Goal: Task Accomplishment & Management: Manage account settings

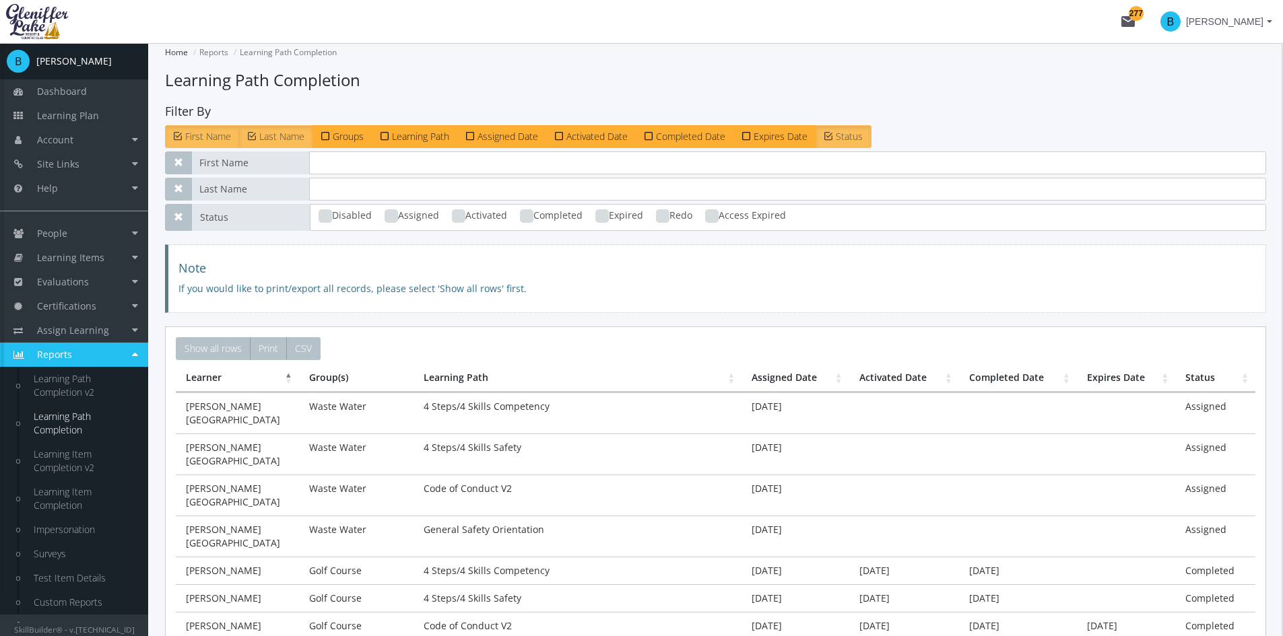
click at [139, 346] on link "Reports" at bounding box center [74, 355] width 148 height 24
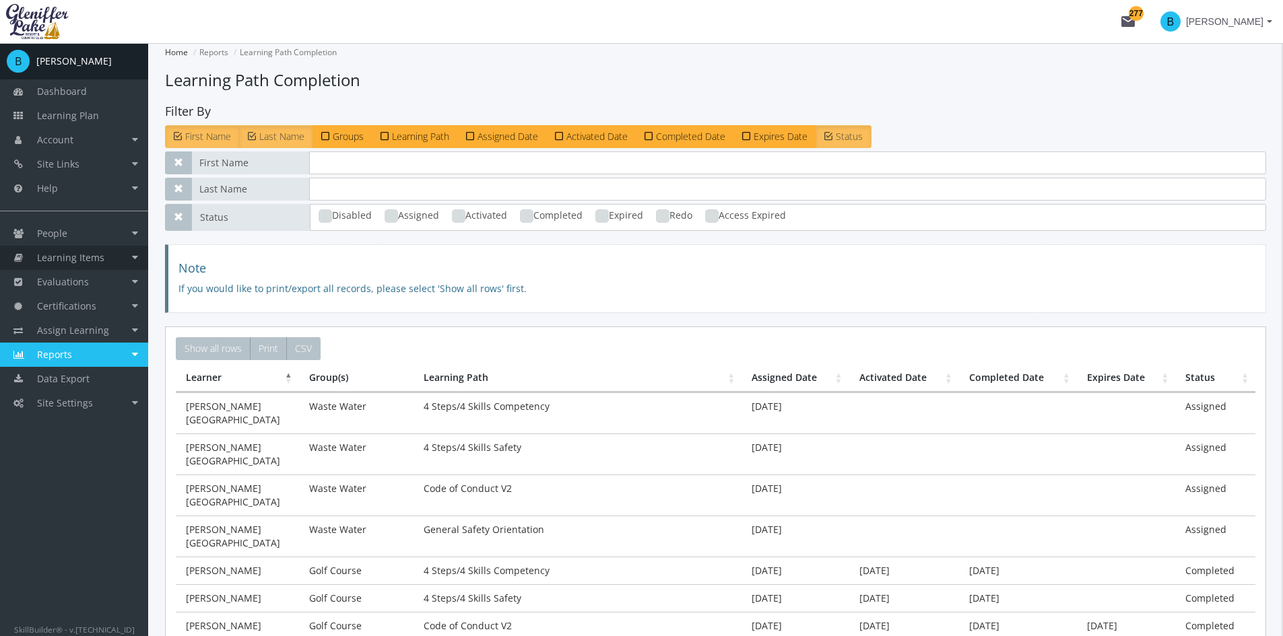
click at [131, 251] on link "Learning Items" at bounding box center [74, 258] width 148 height 24
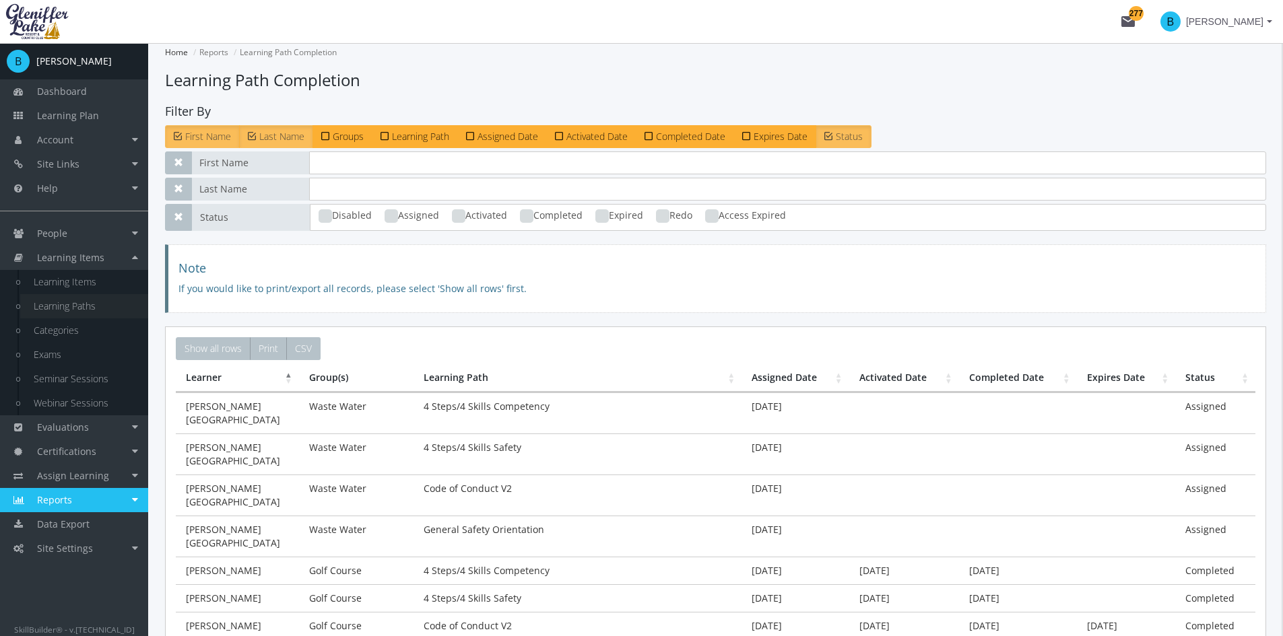
click at [104, 304] on link "Learning Paths" at bounding box center [84, 306] width 128 height 24
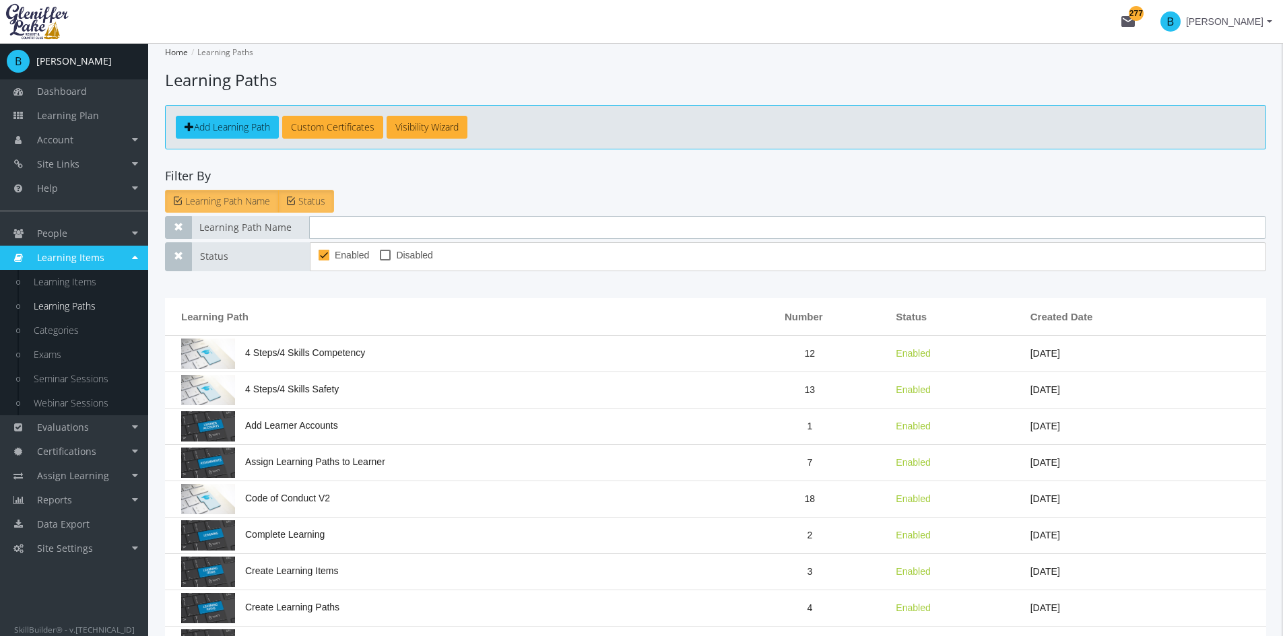
click at [396, 230] on input "text" at bounding box center [787, 227] width 957 height 23
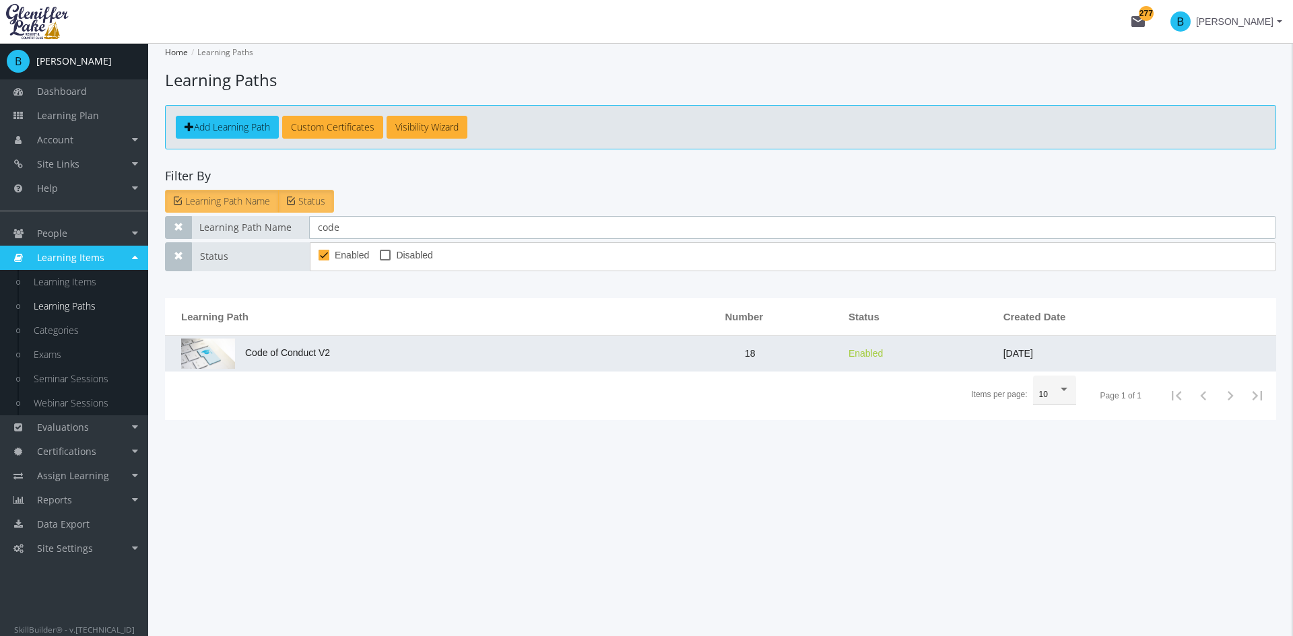
type input "code"
click at [304, 361] on td "Code of Conduct V2" at bounding box center [411, 354] width 493 height 36
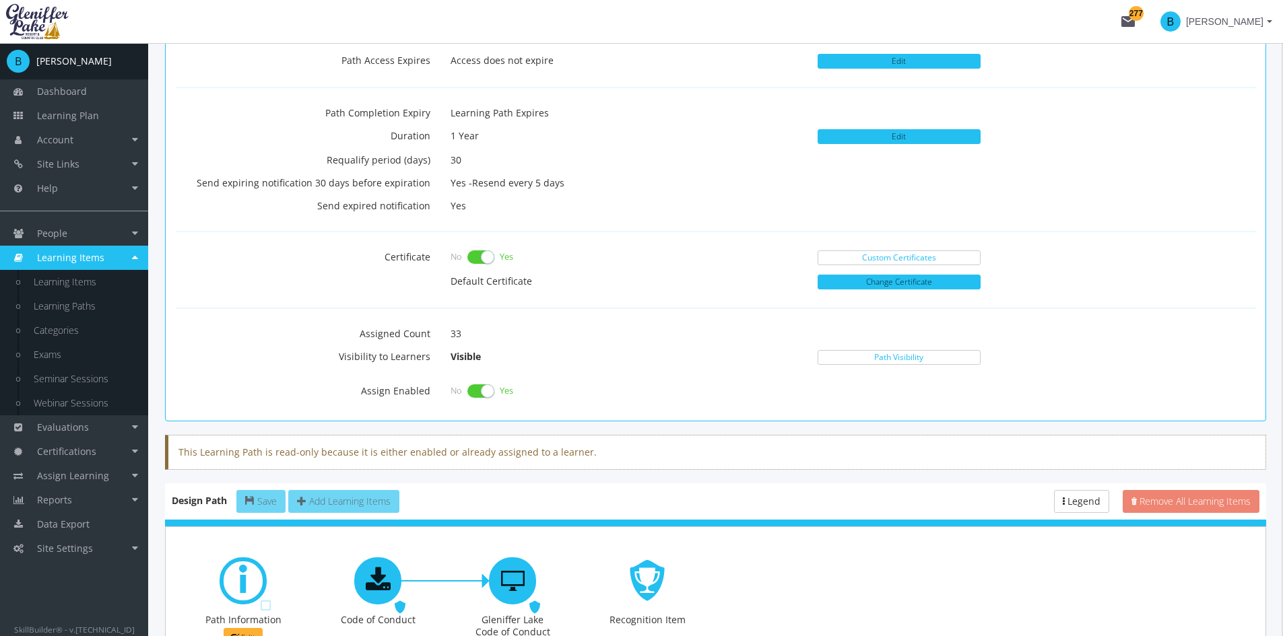
scroll to position [557, 0]
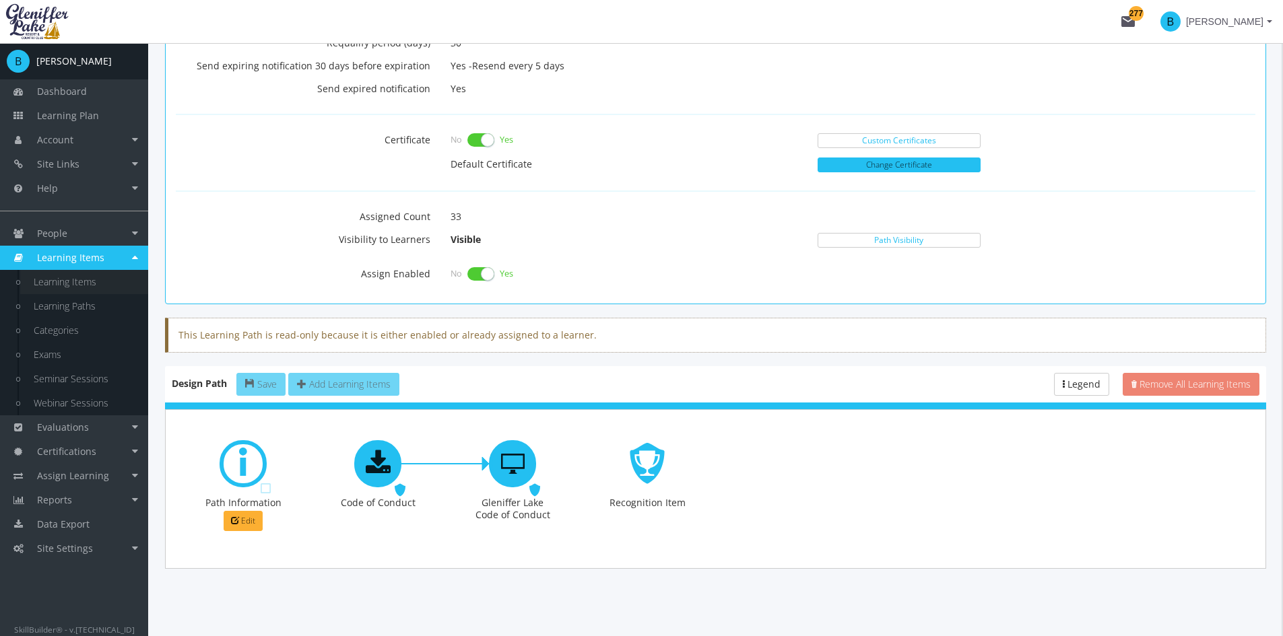
click at [96, 284] on link "Learning Items" at bounding box center [84, 282] width 128 height 24
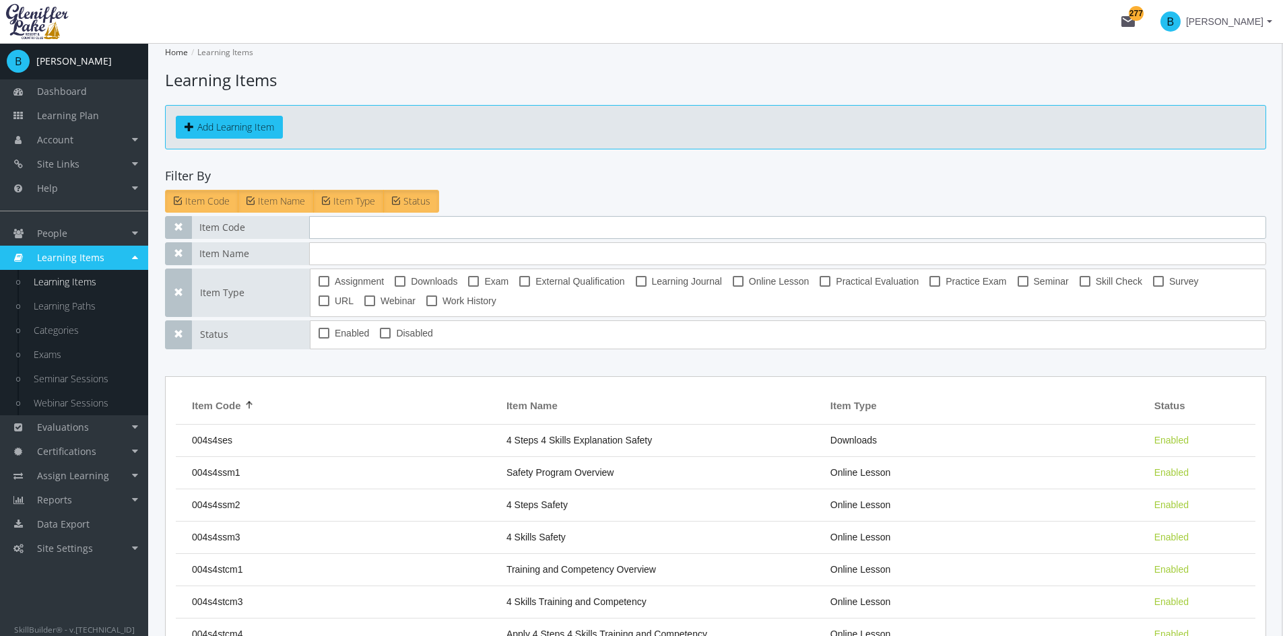
click at [345, 233] on input "text" at bounding box center [787, 227] width 957 height 23
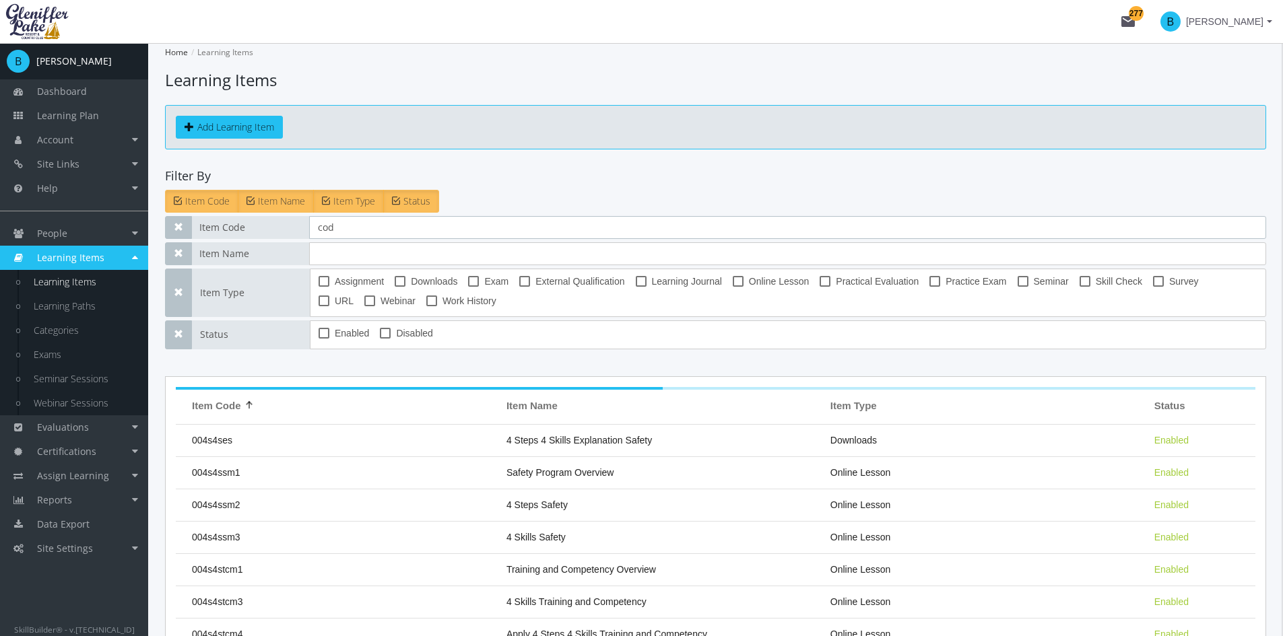
type input "code"
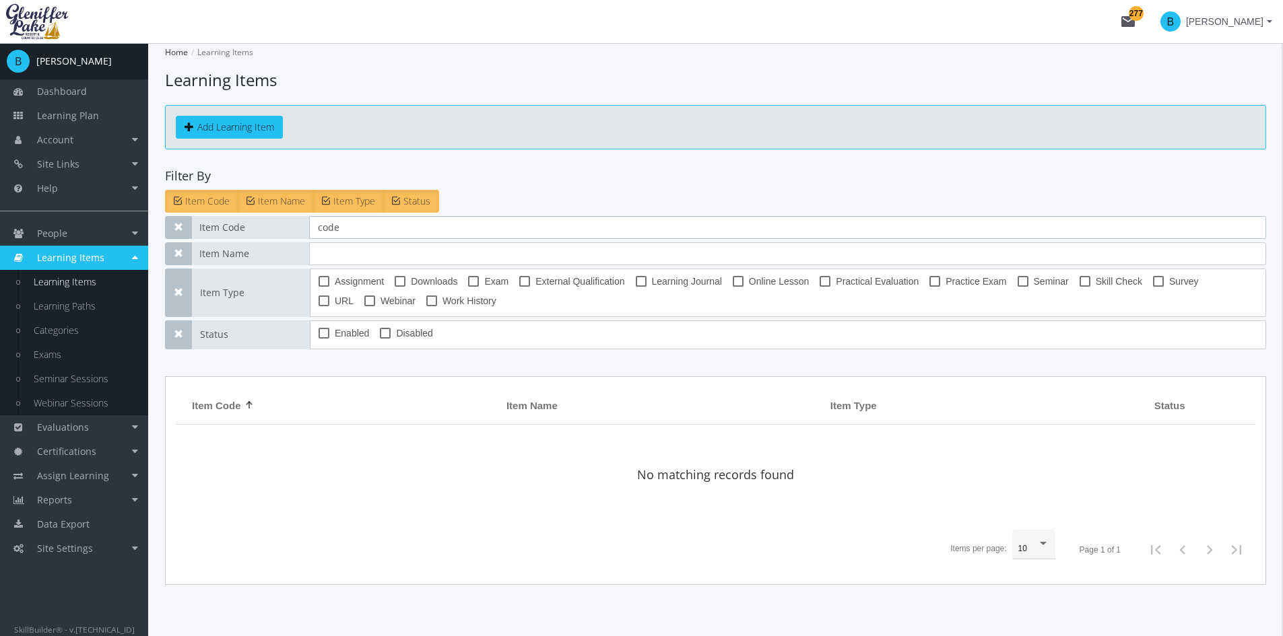
drag, startPoint x: 372, startPoint y: 225, endPoint x: 304, endPoint y: 217, distance: 68.4
click at [304, 217] on div "Item Code code" at bounding box center [715, 227] width 1101 height 23
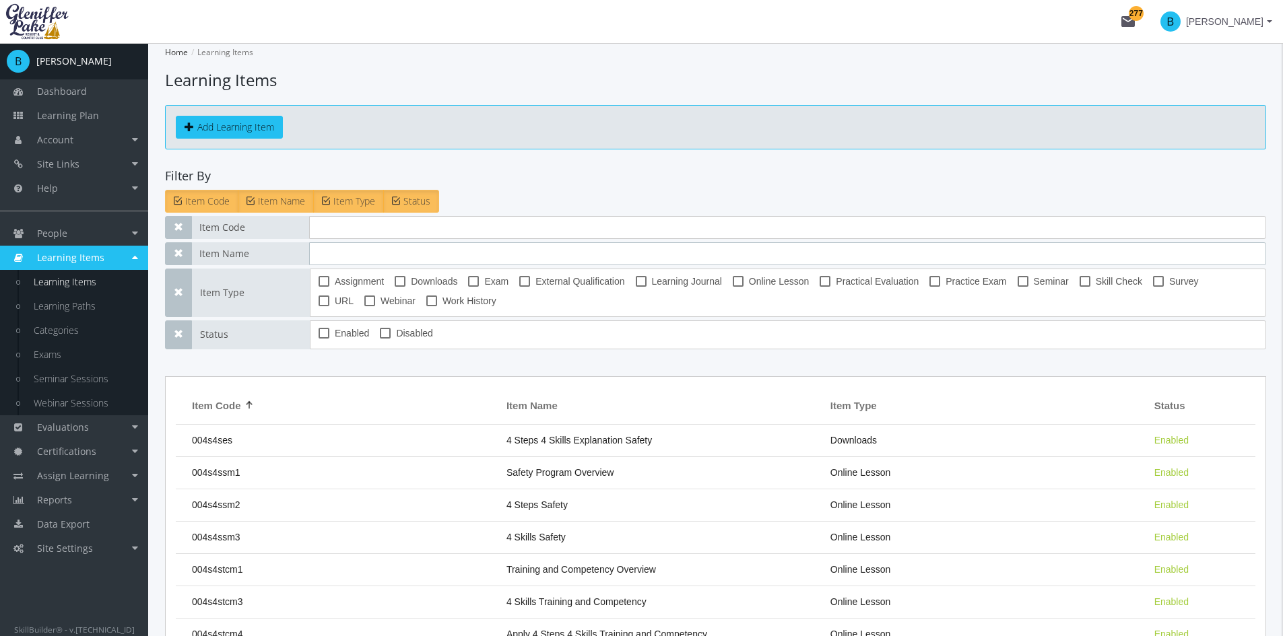
click at [333, 256] on input "text" at bounding box center [787, 253] width 957 height 23
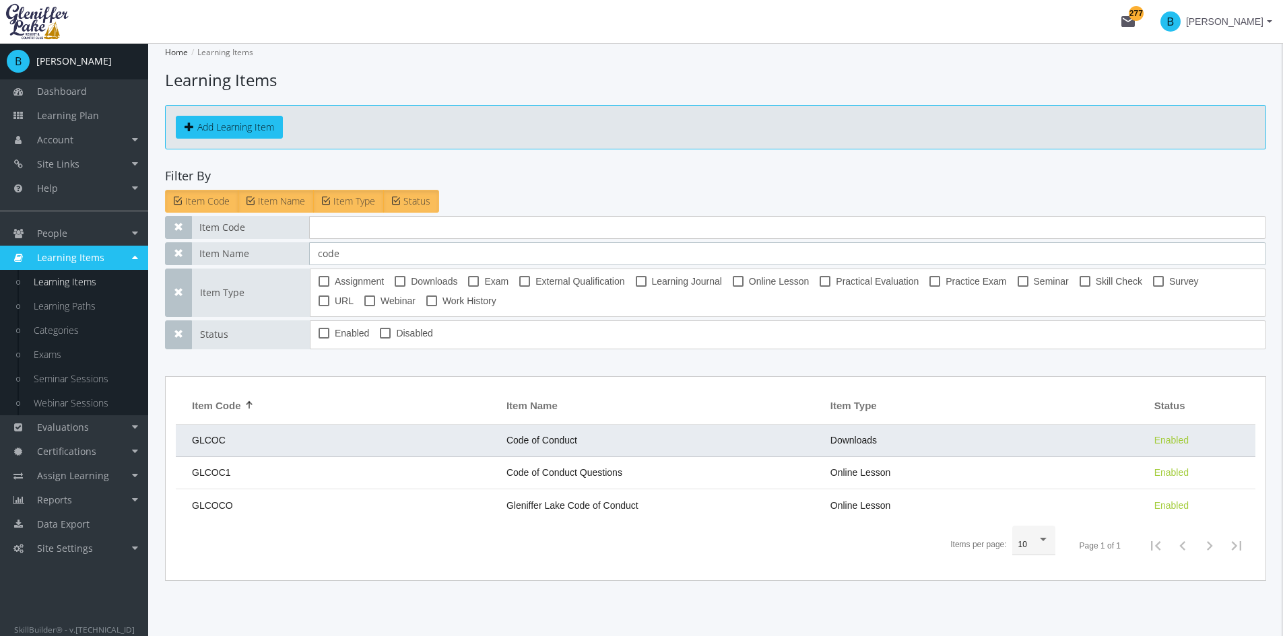
type input "code"
click at [407, 436] on td "GLCOC" at bounding box center [338, 441] width 324 height 32
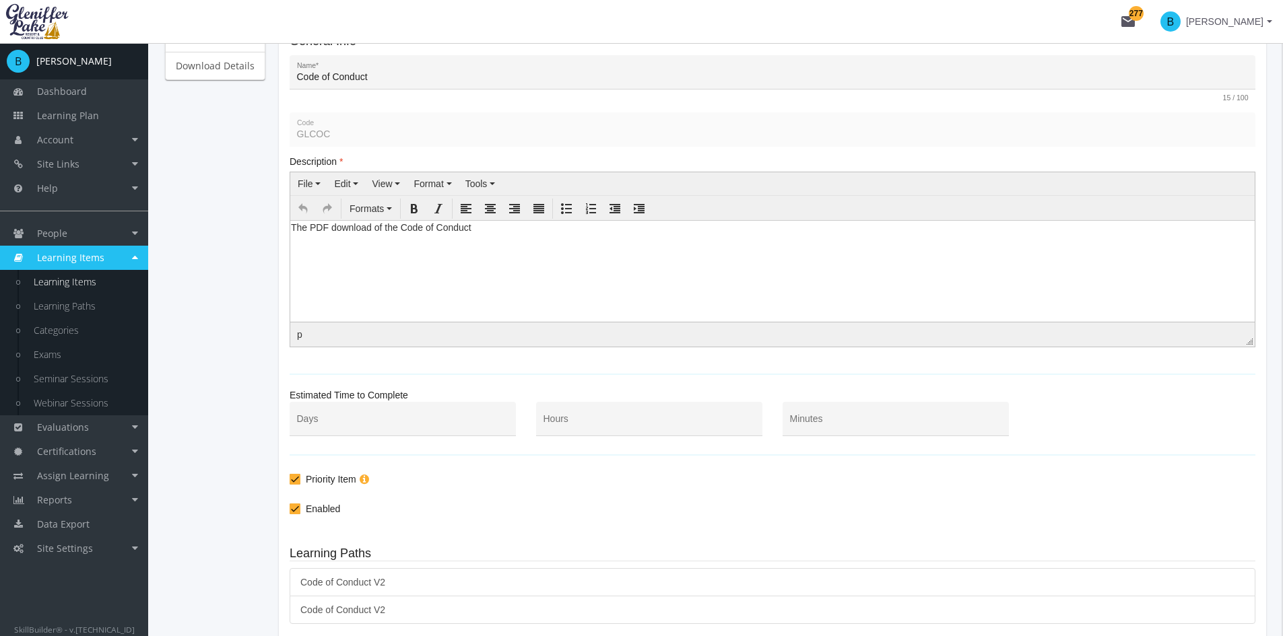
scroll to position [294, 0]
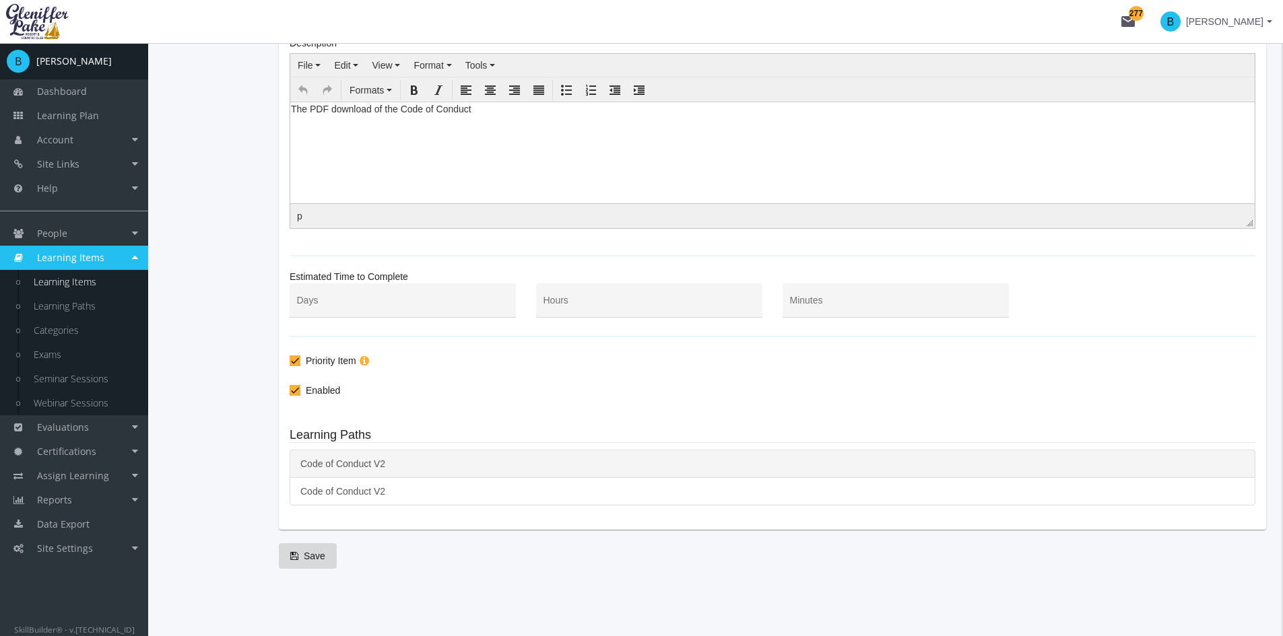
click at [376, 460] on link "Code of Conduct V2" at bounding box center [771, 464] width 965 height 28
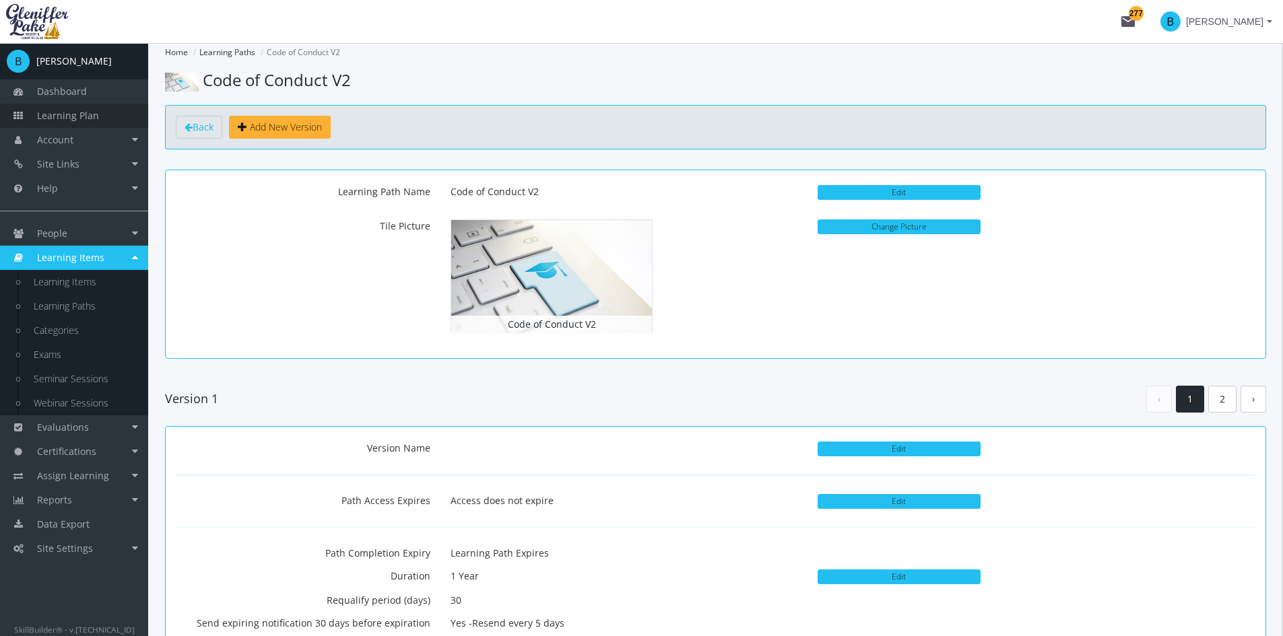
click at [92, 111] on span "Learning Plan" at bounding box center [68, 115] width 62 height 13
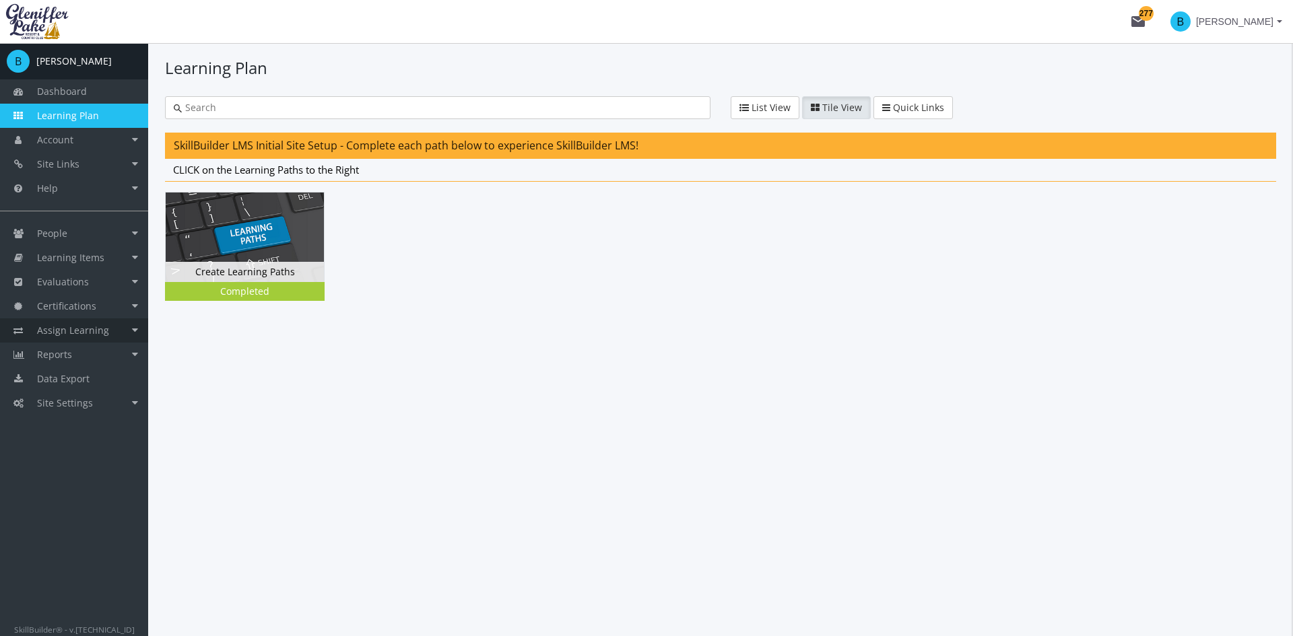
click at [129, 322] on link "Assign Learning" at bounding box center [74, 330] width 148 height 24
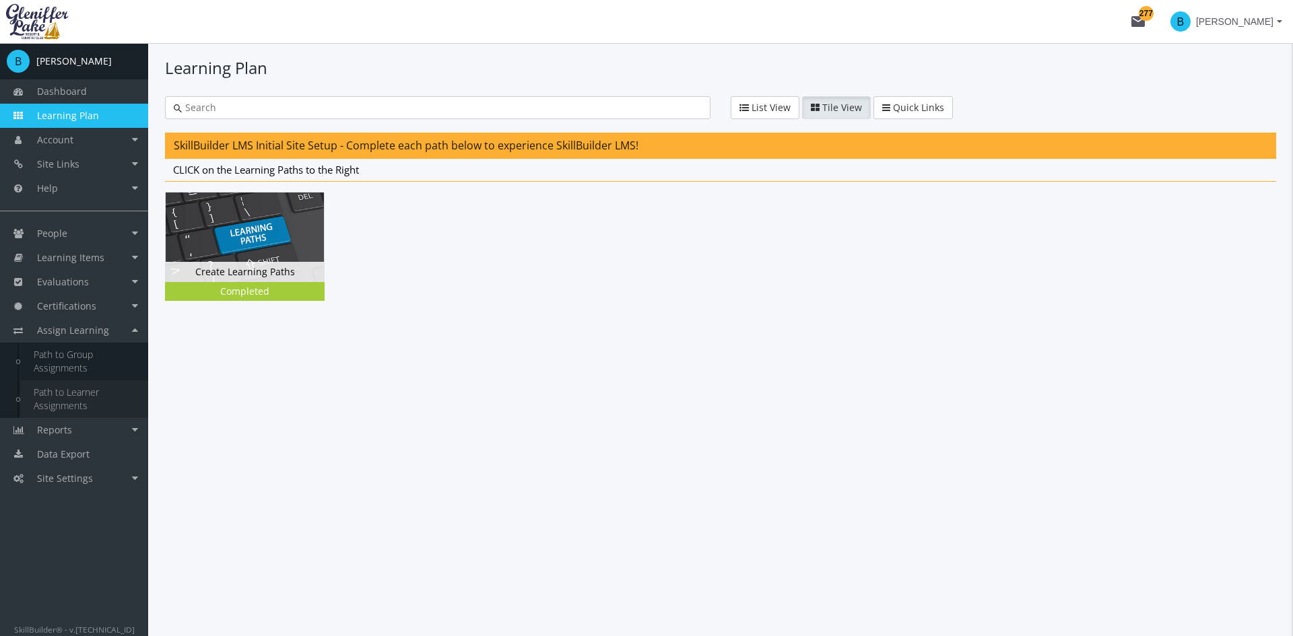
click at [88, 395] on link "Path to Learner Assignments" at bounding box center [84, 399] width 128 height 38
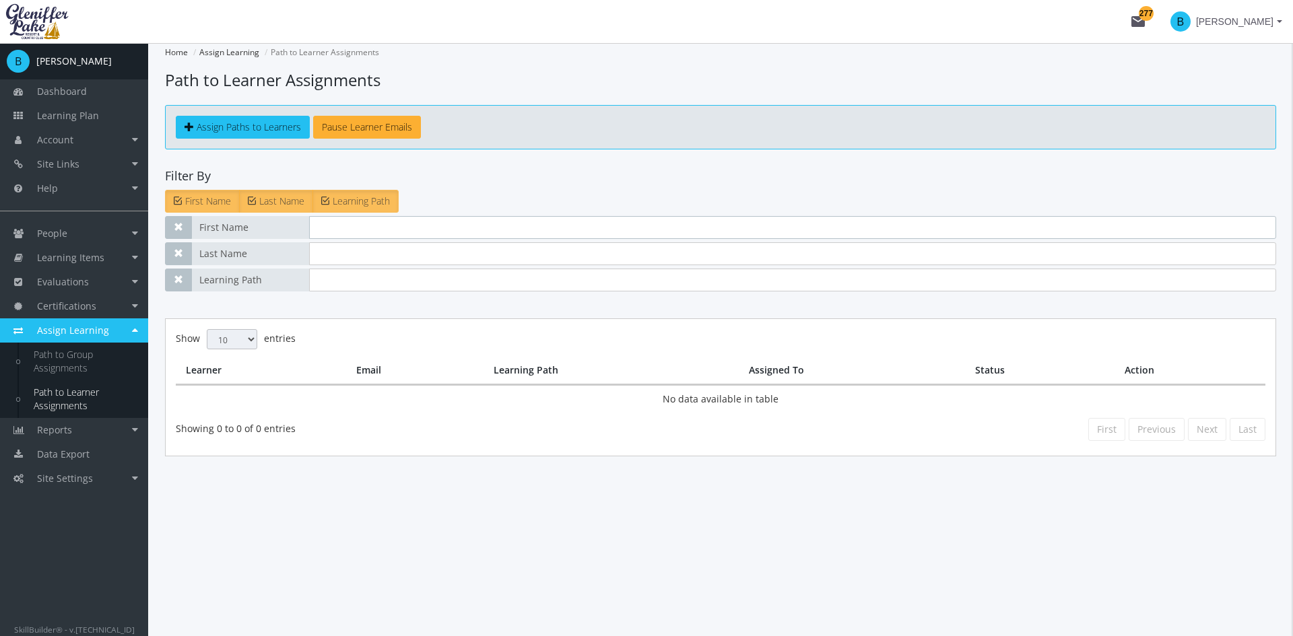
click at [328, 233] on input "text" at bounding box center [792, 227] width 967 height 23
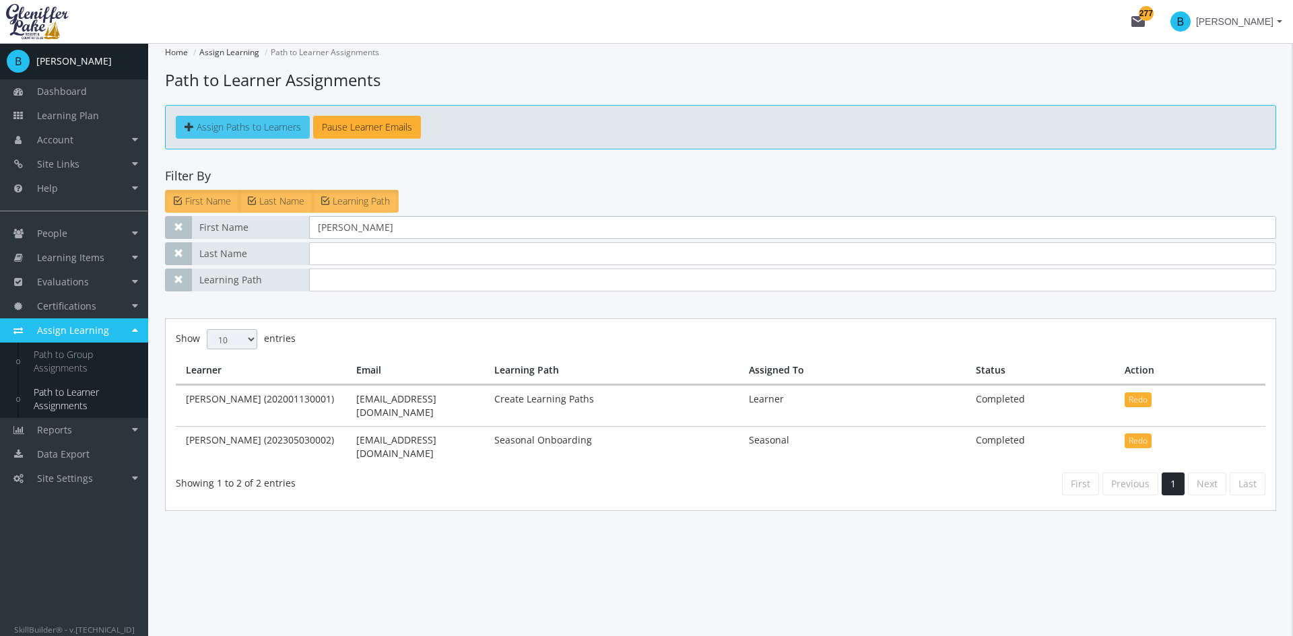
type input "[PERSON_NAME]"
click at [240, 136] on link "Assign Paths to Learners" at bounding box center [243, 127] width 134 height 23
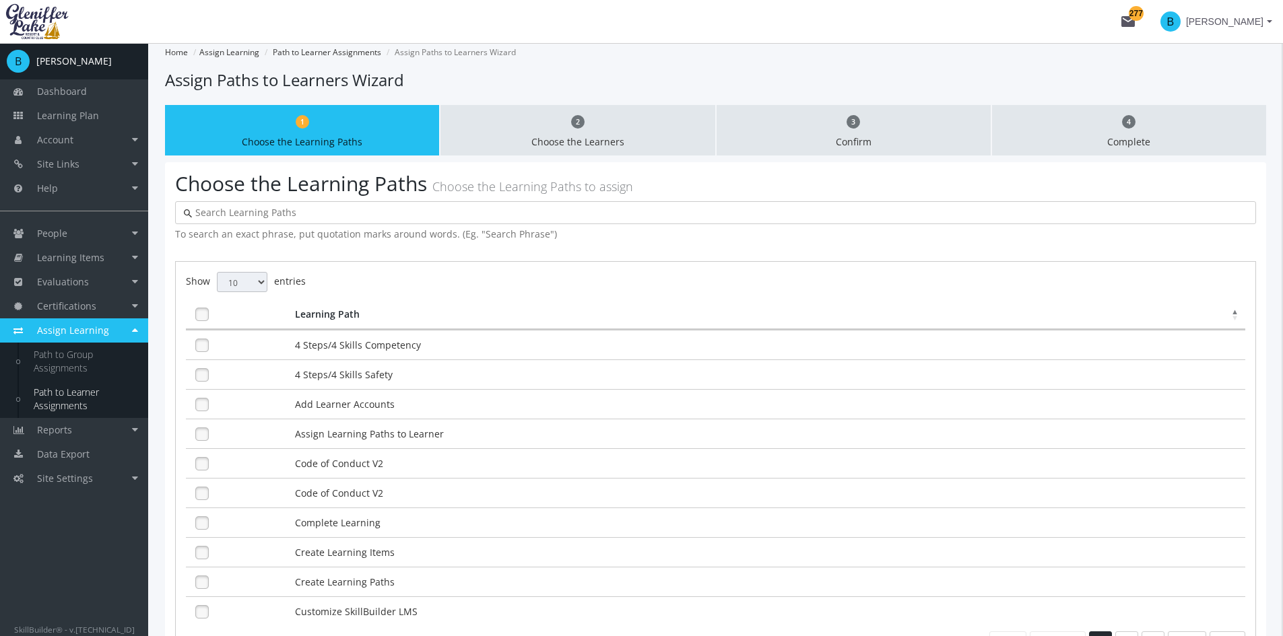
click at [272, 219] on div at bounding box center [715, 212] width 1081 height 23
click at [273, 214] on input "text" at bounding box center [719, 212] width 1055 height 13
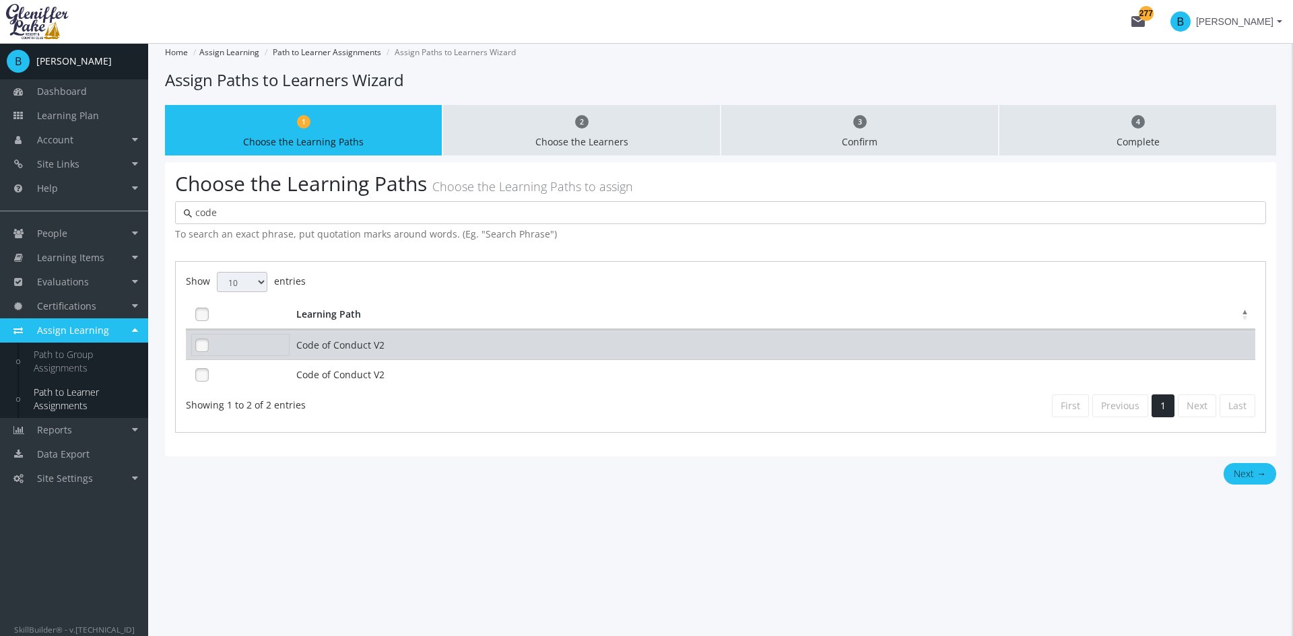
type input "code"
click at [206, 352] on link at bounding box center [202, 345] width 20 height 20
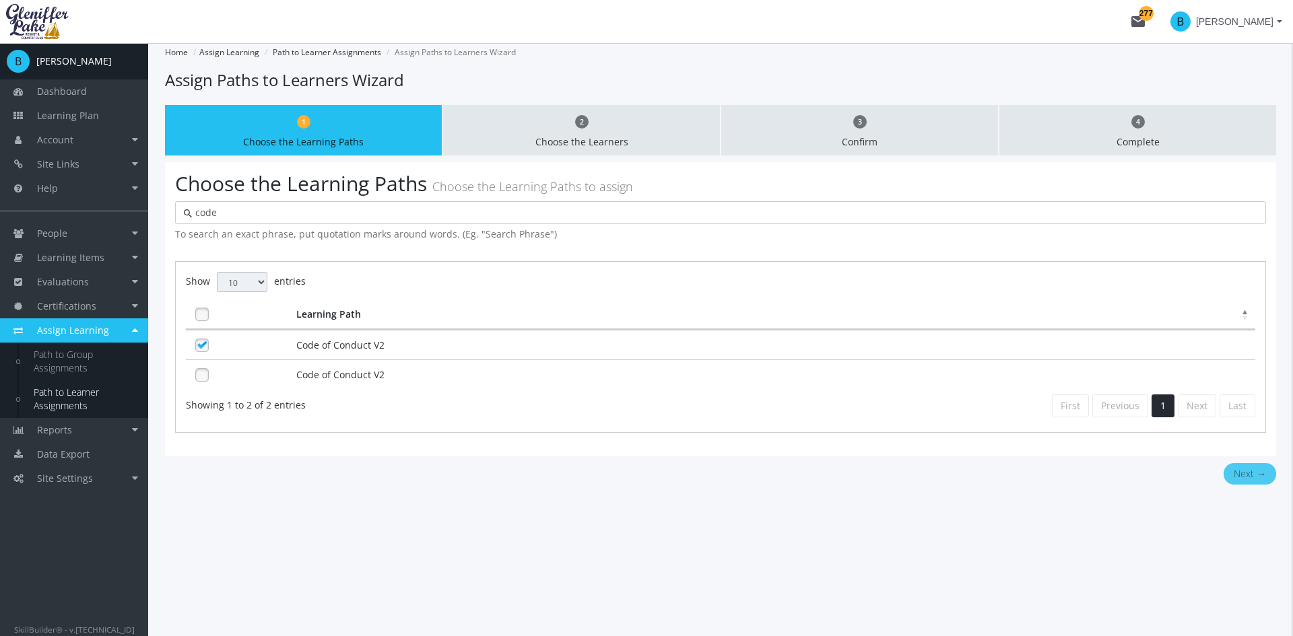
click at [1229, 470] on button "Next →" at bounding box center [1249, 474] width 53 height 22
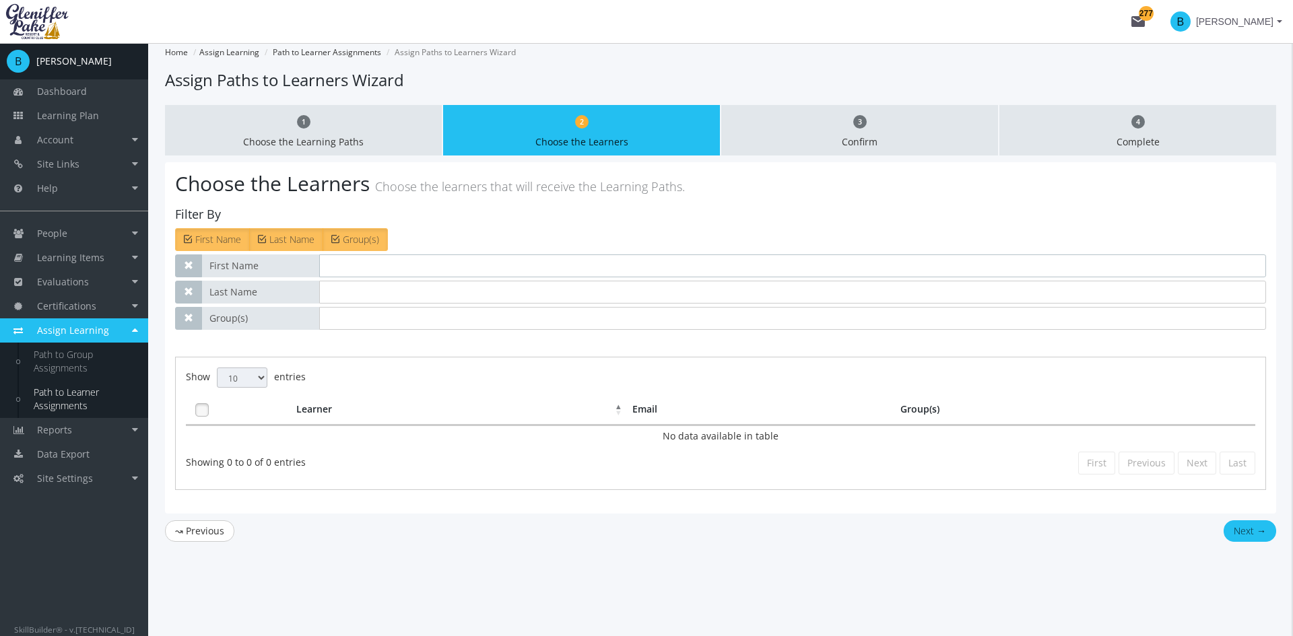
click at [371, 273] on input "text" at bounding box center [792, 265] width 947 height 23
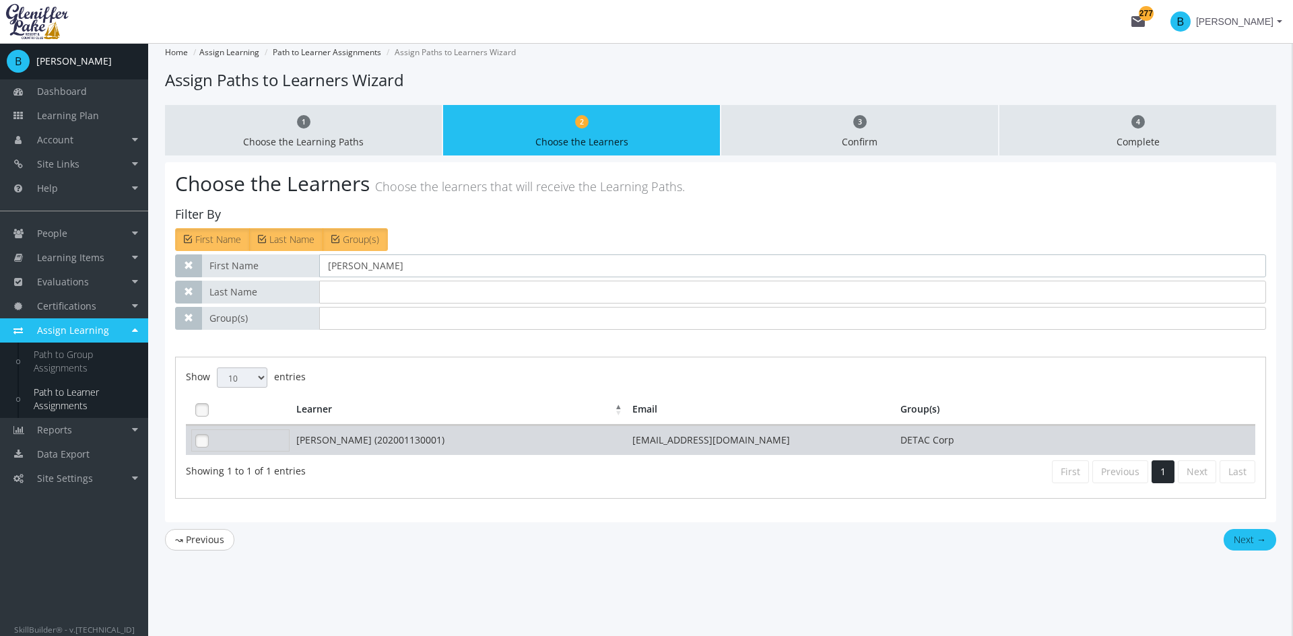
type input "[PERSON_NAME]"
click at [218, 448] on div at bounding box center [240, 441] width 98 height 22
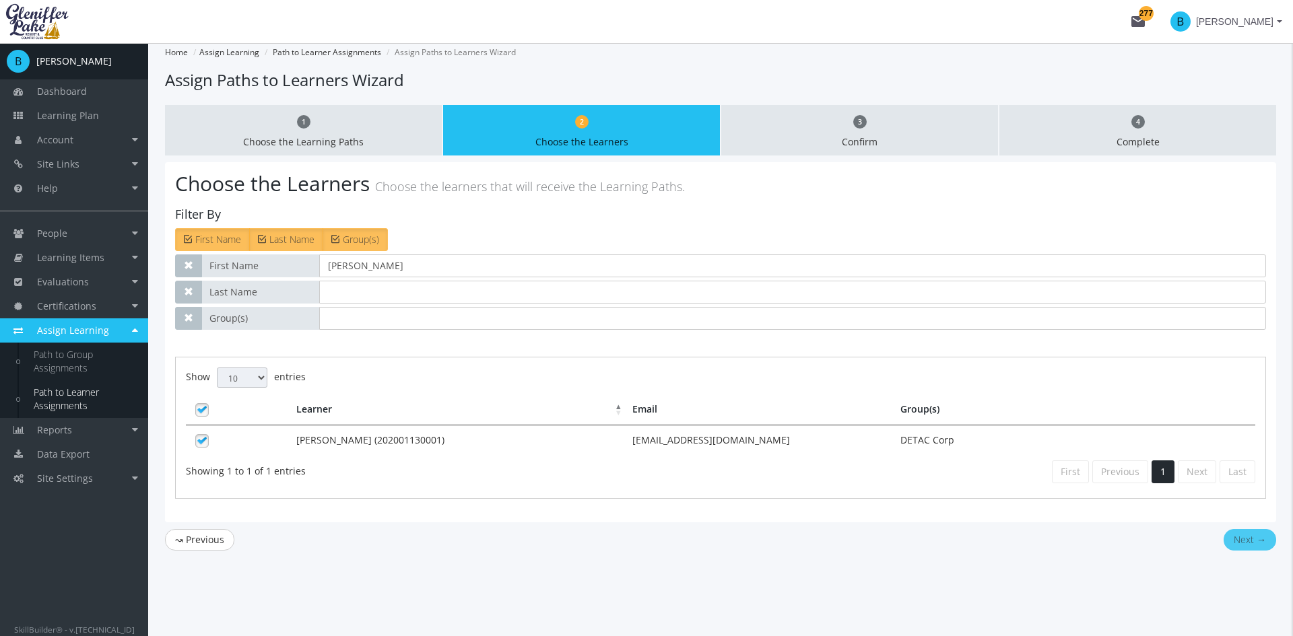
click at [1260, 541] on button "Next →" at bounding box center [1249, 540] width 53 height 22
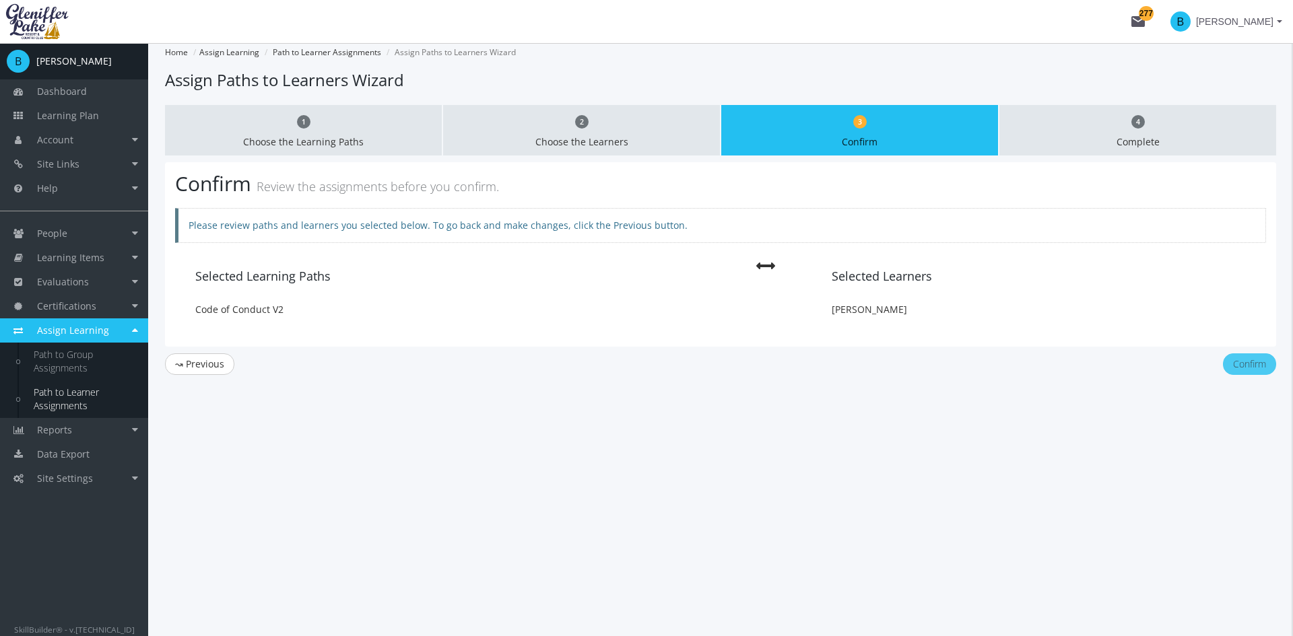
click at [1243, 355] on button "Confirm" at bounding box center [1249, 364] width 53 height 22
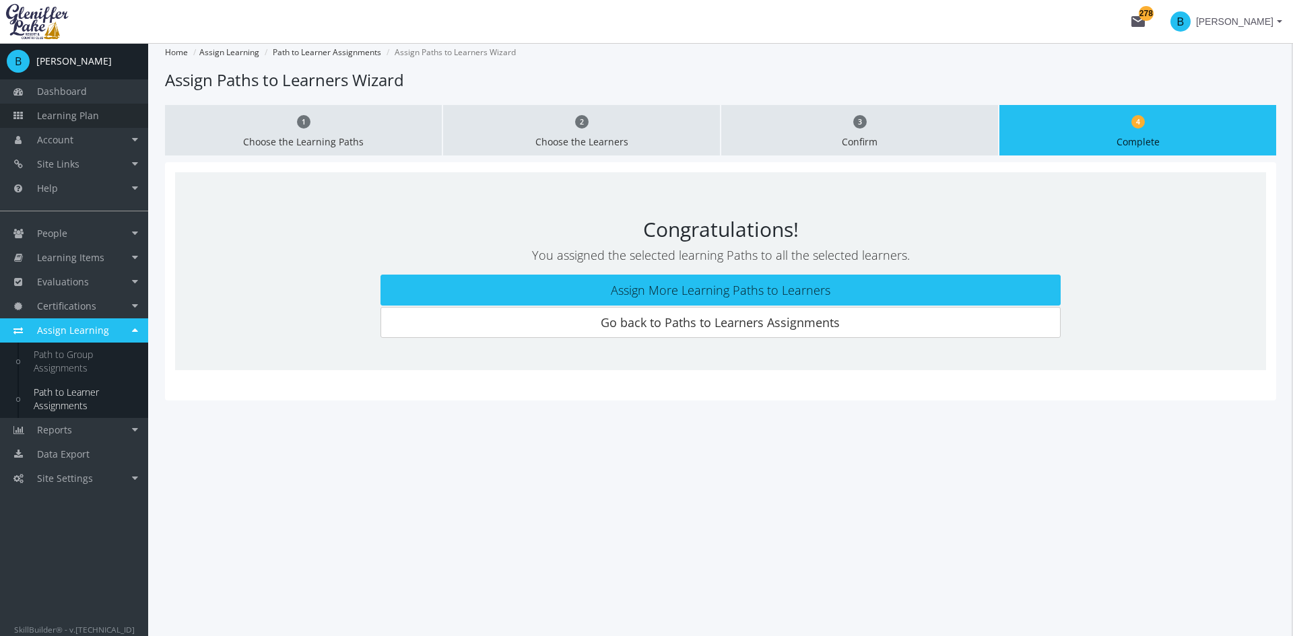
click at [91, 110] on span "Learning Plan" at bounding box center [68, 115] width 62 height 13
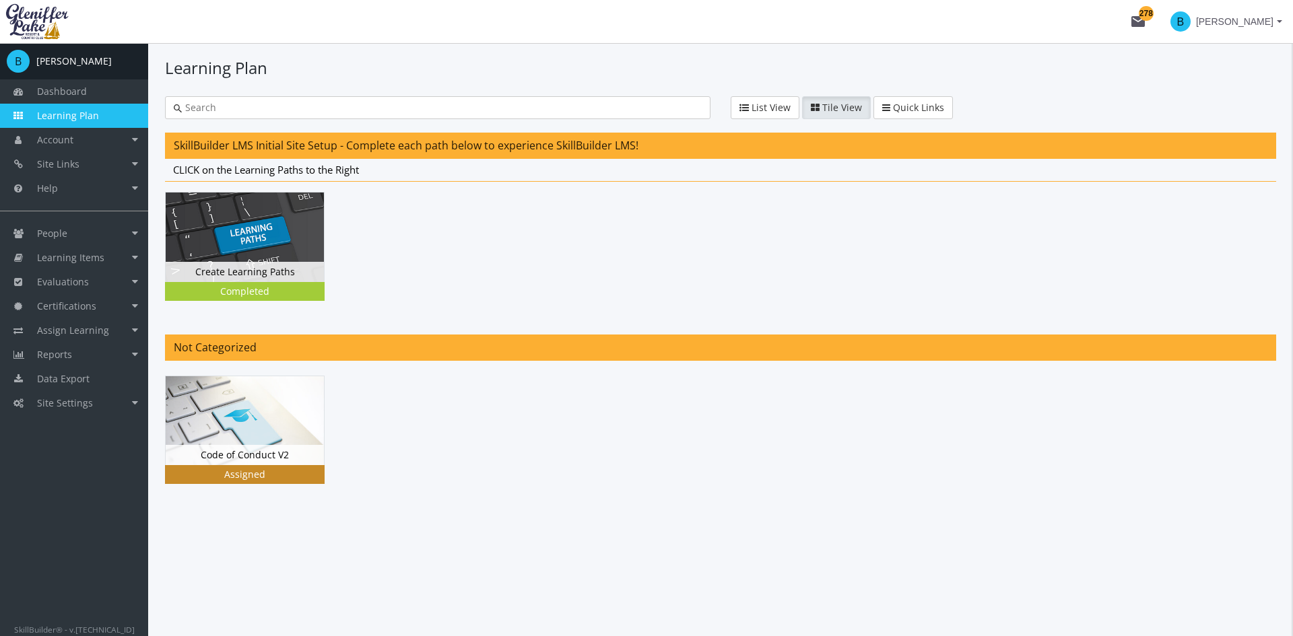
click at [246, 430] on img at bounding box center [245, 420] width 158 height 89
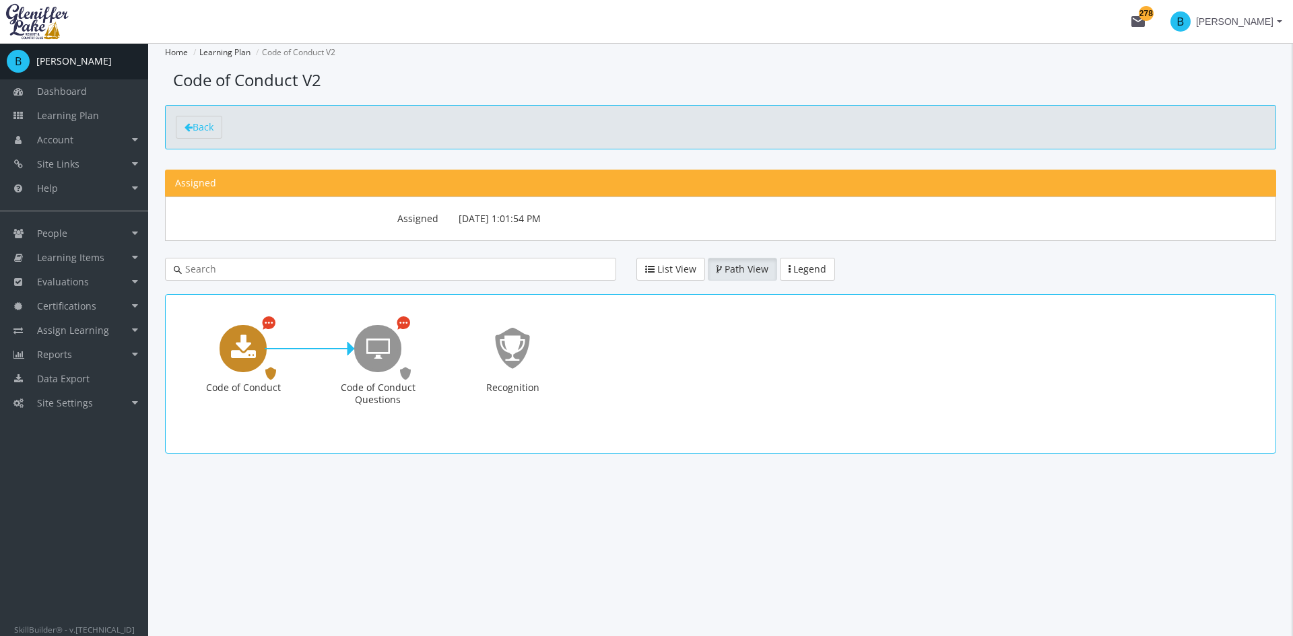
click at [231, 362] on icon "Code of Conduct" at bounding box center [243, 348] width 25 height 27
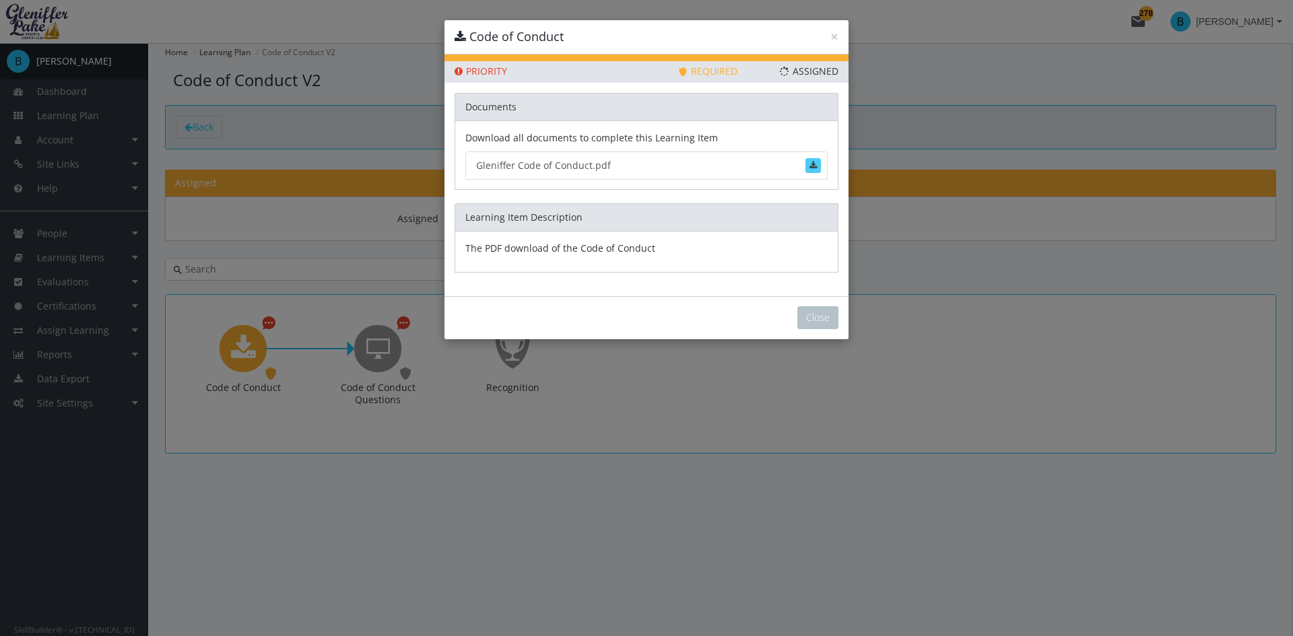
click at [817, 166] on button at bounding box center [812, 165] width 15 height 15
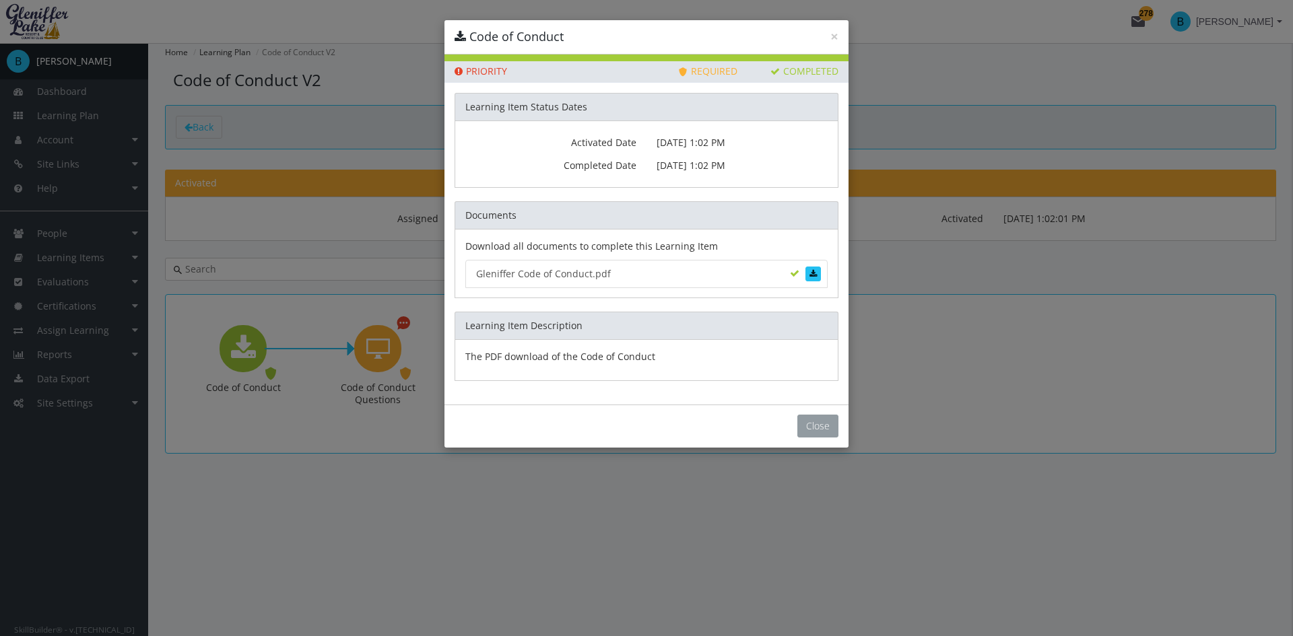
click at [817, 423] on button "Close" at bounding box center [817, 426] width 41 height 23
